Goal: Information Seeking & Learning: Compare options

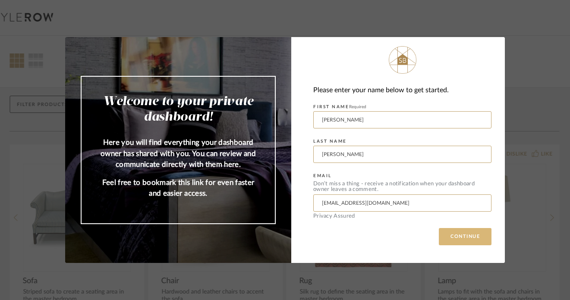
click at [450, 235] on button "CONTINUE" at bounding box center [465, 236] width 53 height 17
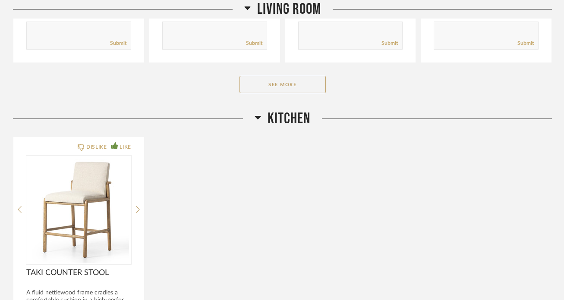
scroll to position [2051, 0]
click at [297, 75] on button "See More" at bounding box center [282, 83] width 86 height 17
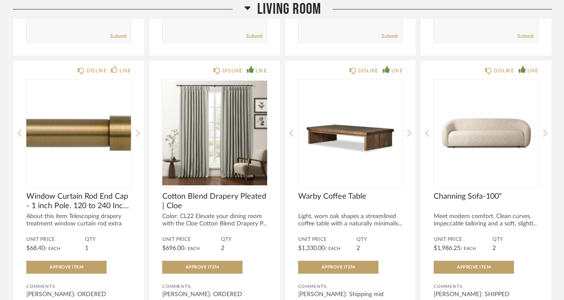
scroll to position [2357, 0]
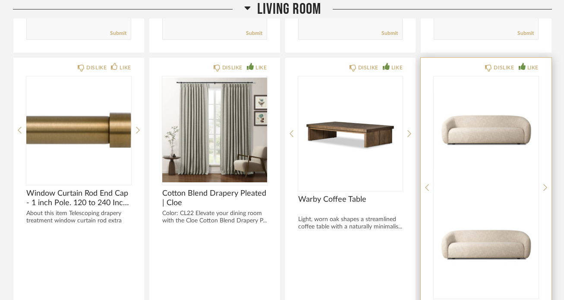
click at [482, 113] on img "0" at bounding box center [486, 130] width 105 height 108
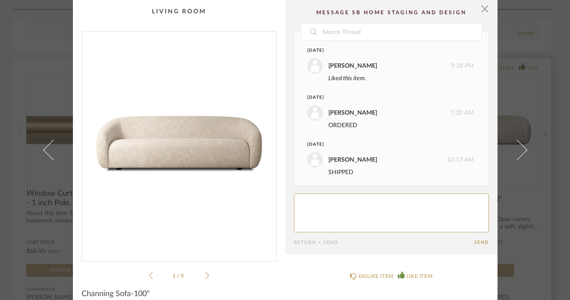
scroll to position [3, 0]
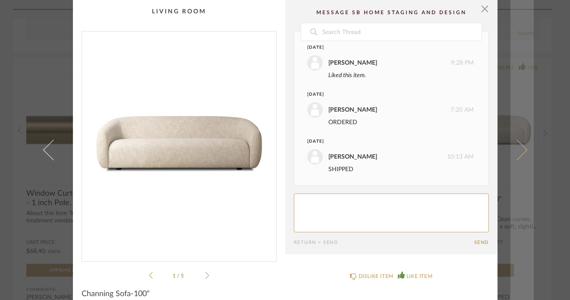
click at [522, 146] on link at bounding box center [521, 150] width 23 height 300
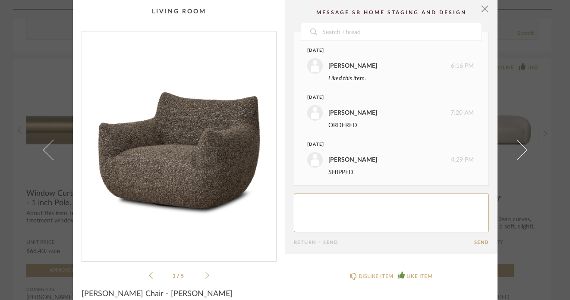
scroll to position [50, 0]
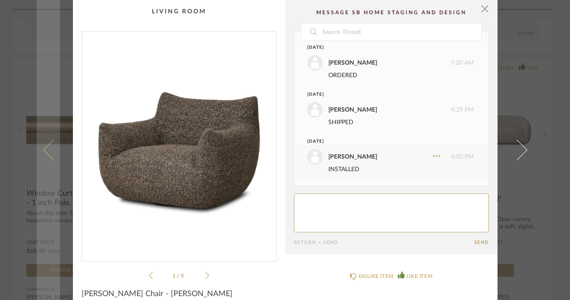
click at [55, 153] on span at bounding box center [53, 150] width 21 height 21
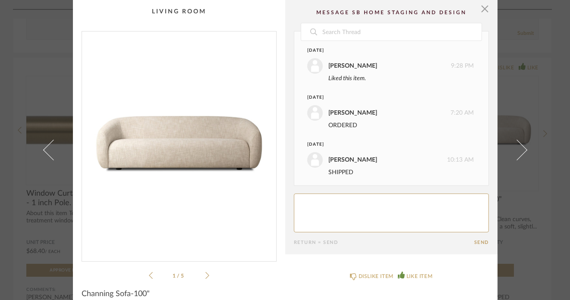
scroll to position [3, 0]
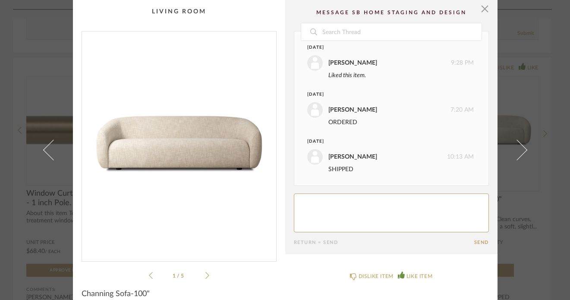
click at [206, 278] on div "1 / 5" at bounding box center [179, 156] width 195 height 250
click at [205, 274] on icon at bounding box center [207, 276] width 4 height 8
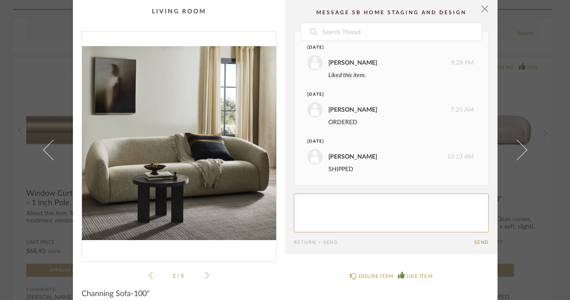
click at [205, 274] on icon at bounding box center [207, 276] width 4 height 8
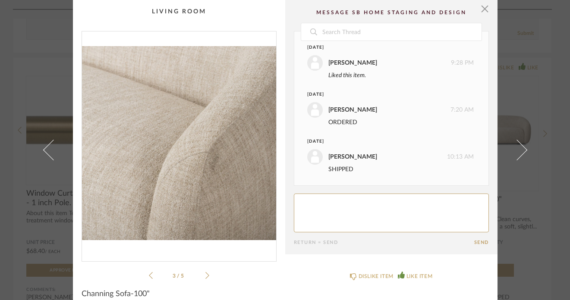
click at [149, 273] on icon at bounding box center [151, 276] width 4 height 8
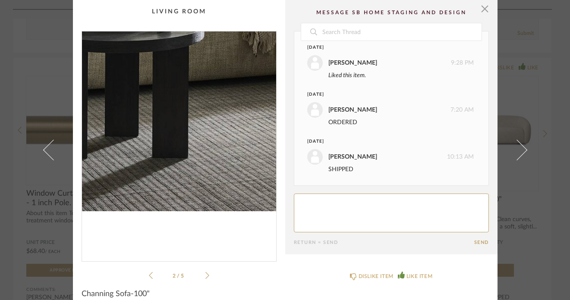
click at [177, 218] on img "1" at bounding box center [179, 142] width 194 height 223
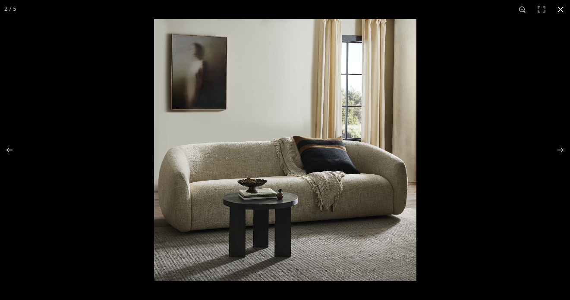
click at [558, 9] on button at bounding box center [560, 9] width 19 height 19
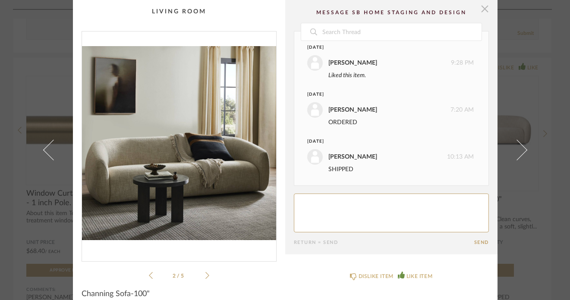
click at [481, 11] on span "button" at bounding box center [484, 8] width 17 height 17
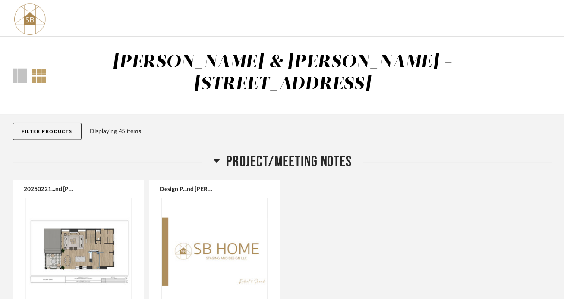
scroll to position [2357, 0]
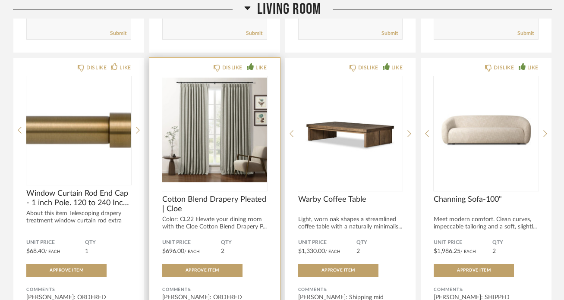
click at [0, 0] on img at bounding box center [0, 0] width 0 height 0
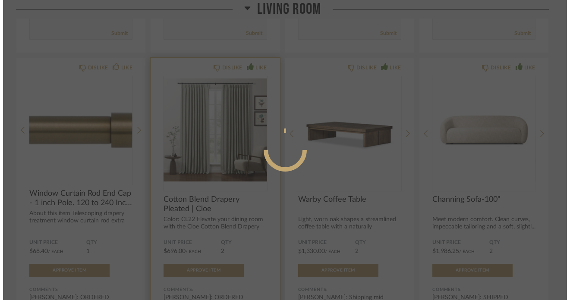
scroll to position [0, 0]
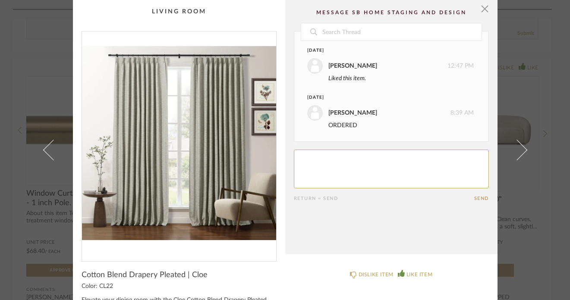
click at [214, 167] on img "0" at bounding box center [179, 142] width 194 height 223
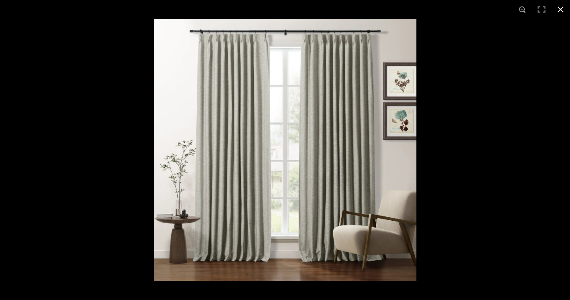
click at [560, 7] on button at bounding box center [560, 9] width 19 height 19
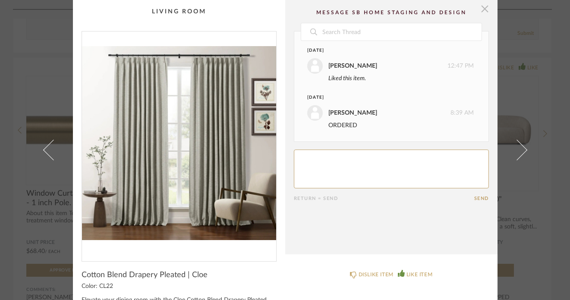
click at [477, 16] on span "button" at bounding box center [484, 8] width 17 height 17
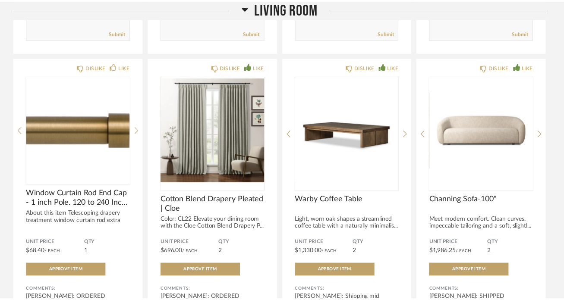
scroll to position [2357, 0]
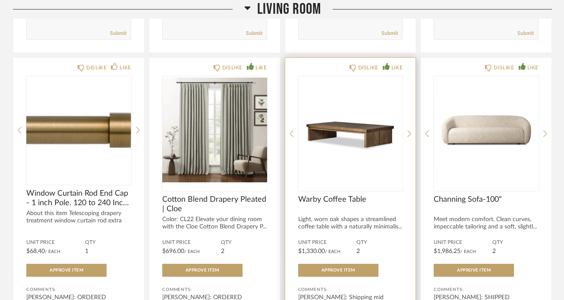
click at [349, 129] on img "0" at bounding box center [350, 130] width 105 height 108
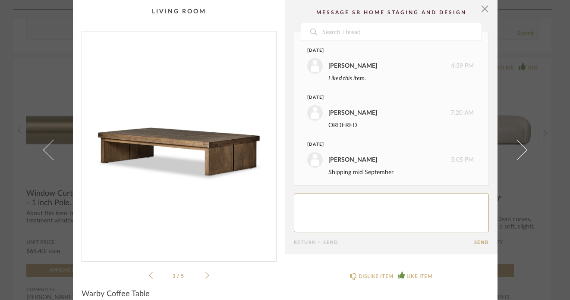
scroll to position [3, 0]
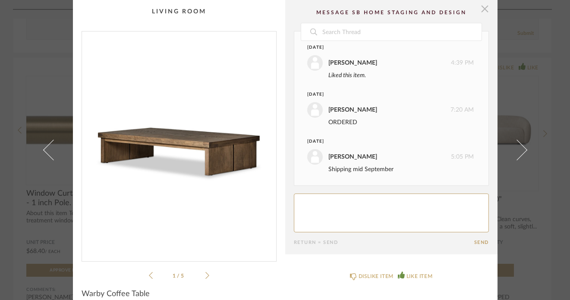
click at [479, 12] on span "button" at bounding box center [484, 8] width 17 height 17
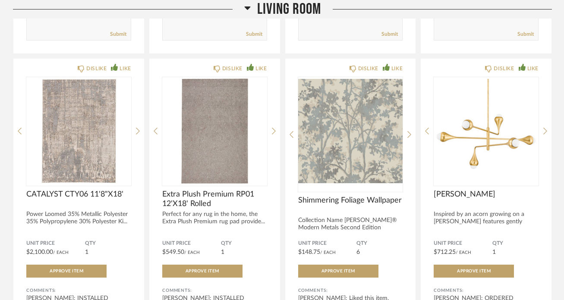
scroll to position [2059, 0]
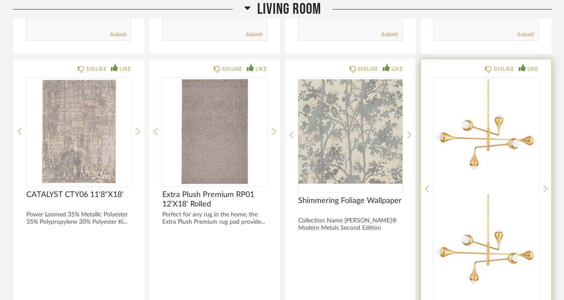
click at [468, 148] on img "0" at bounding box center [486, 132] width 105 height 108
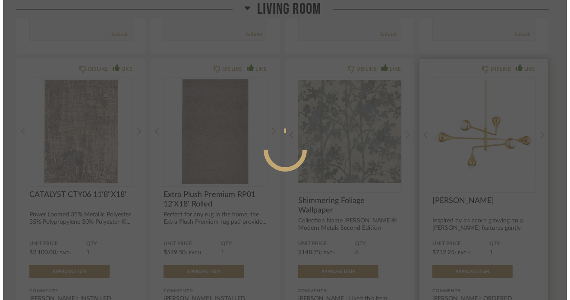
scroll to position [0, 0]
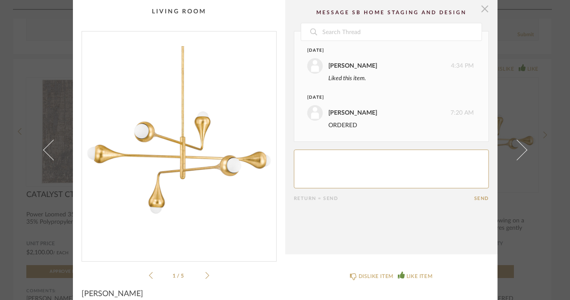
click at [479, 13] on span "button" at bounding box center [484, 8] width 17 height 17
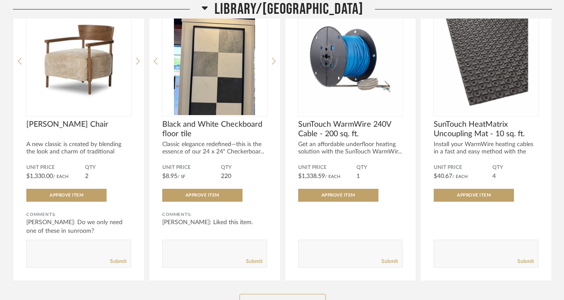
scroll to position [3802, 0]
